Goal: Task Accomplishment & Management: Manage account settings

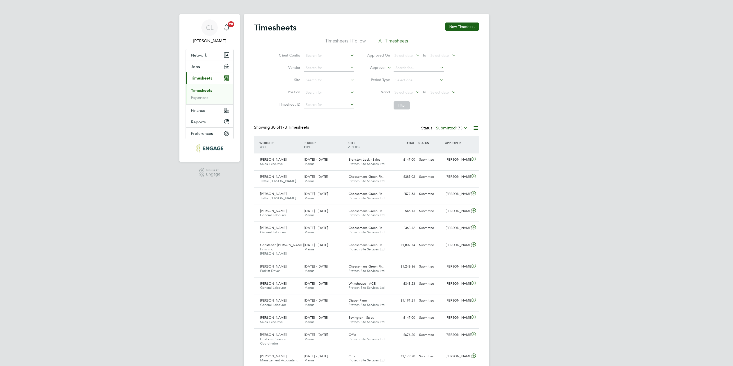
click at [385, 68] on li "Approver" at bounding box center [412, 68] width 102 height 12
click at [385, 68] on label "Approver" at bounding box center [374, 67] width 23 height 5
click at [378, 74] on li "Worker" at bounding box center [372, 73] width 25 height 7
click at [403, 68] on input at bounding box center [419, 67] width 50 height 7
click at [419, 93] on li "Shar on Dula" at bounding box center [418, 96] width 51 height 7
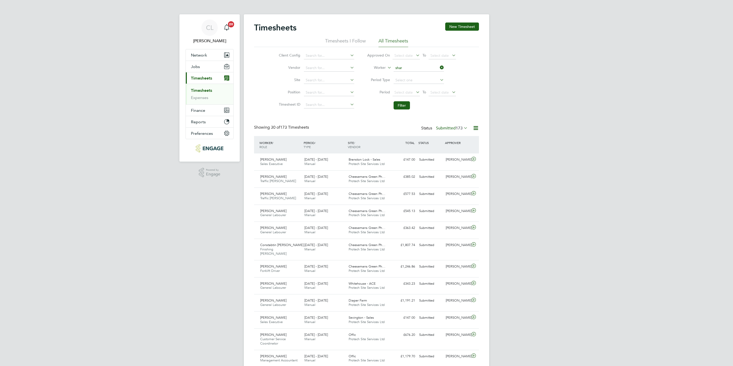
type input "Sharon Dula"
click at [403, 107] on button "Filter" at bounding box center [402, 105] width 16 height 8
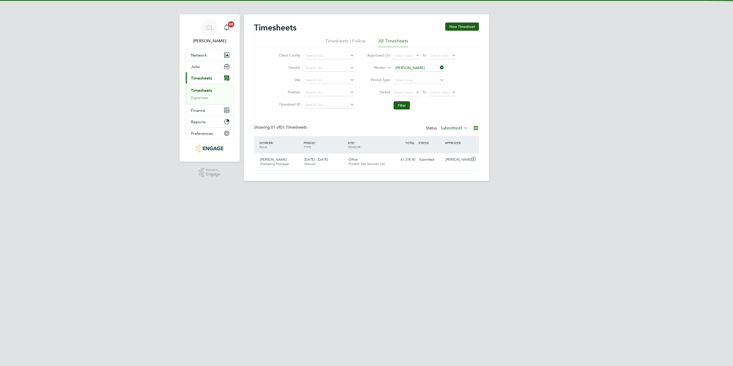
click at [458, 128] on label "Submitted 1" at bounding box center [454, 127] width 27 height 5
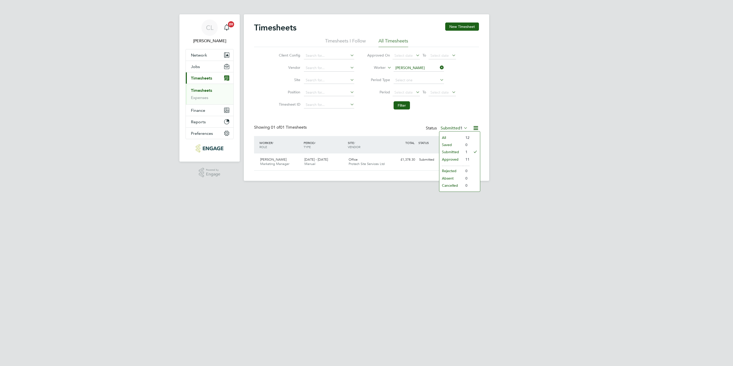
click at [449, 136] on li "All" at bounding box center [451, 137] width 24 height 7
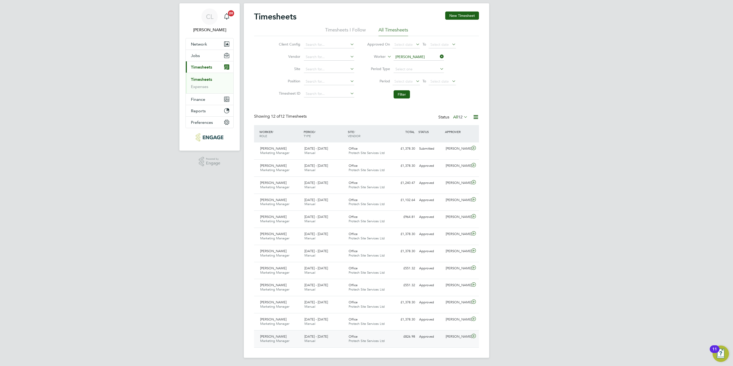
click at [358, 346] on div "Sharon Dula Marketing Manager 30 Jun - 6 Jul 2025 30 Jun - 6 Jul 2025 Manual Of…" at bounding box center [366, 338] width 225 height 17
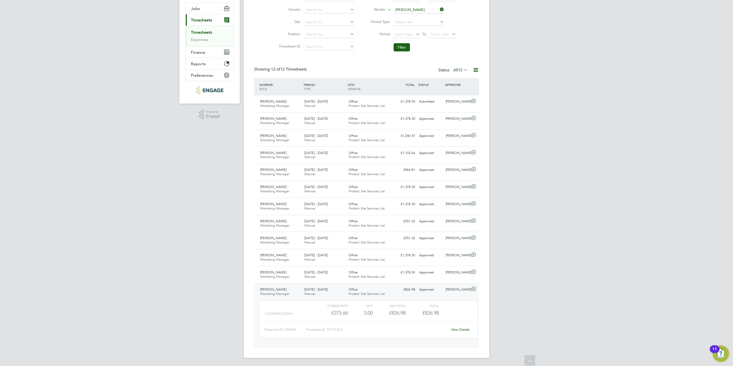
click at [458, 330] on link "View Details" at bounding box center [460, 329] width 19 height 4
